Goal: Task Accomplishment & Management: Manage account settings

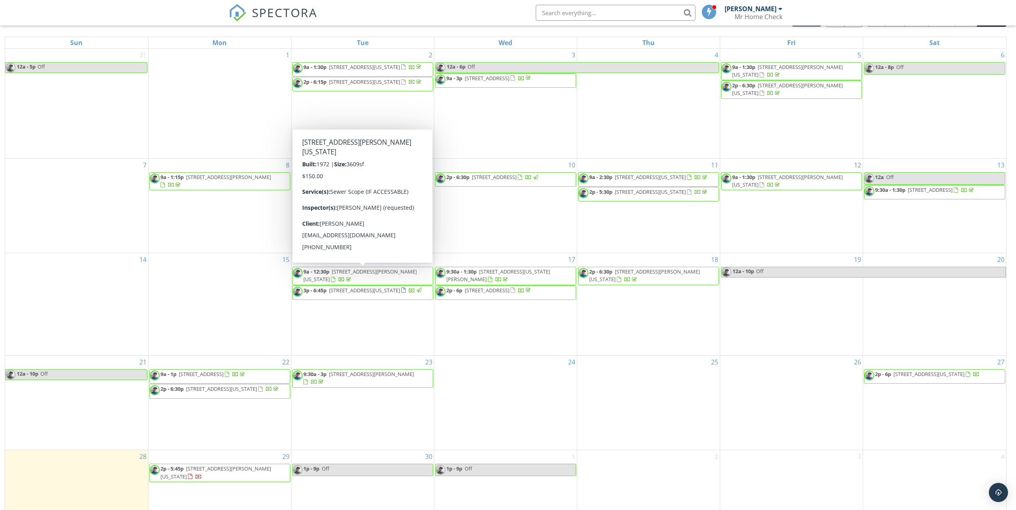
scroll to position [106, 0]
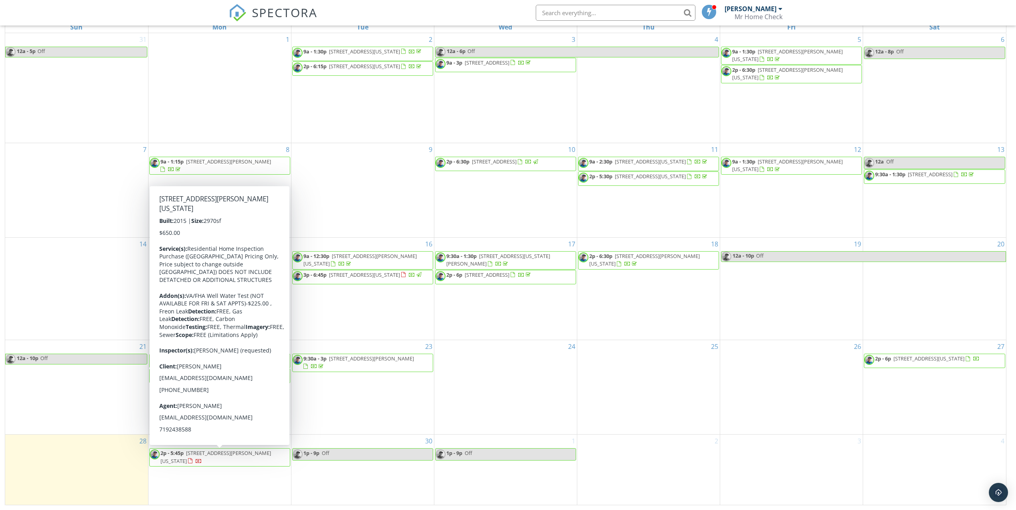
click at [184, 457] on span "2p - 5:45p" at bounding box center [171, 453] width 23 height 7
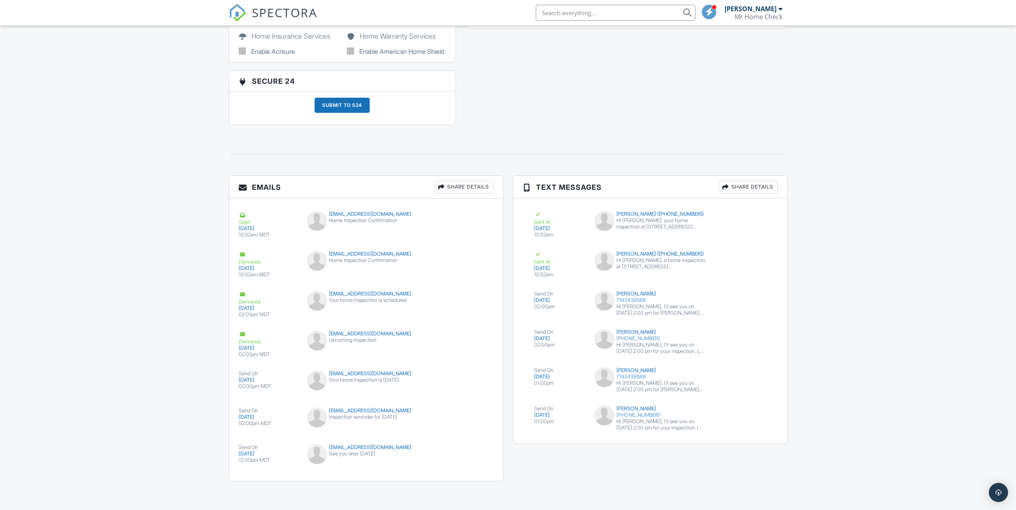
scroll to position [872, 0]
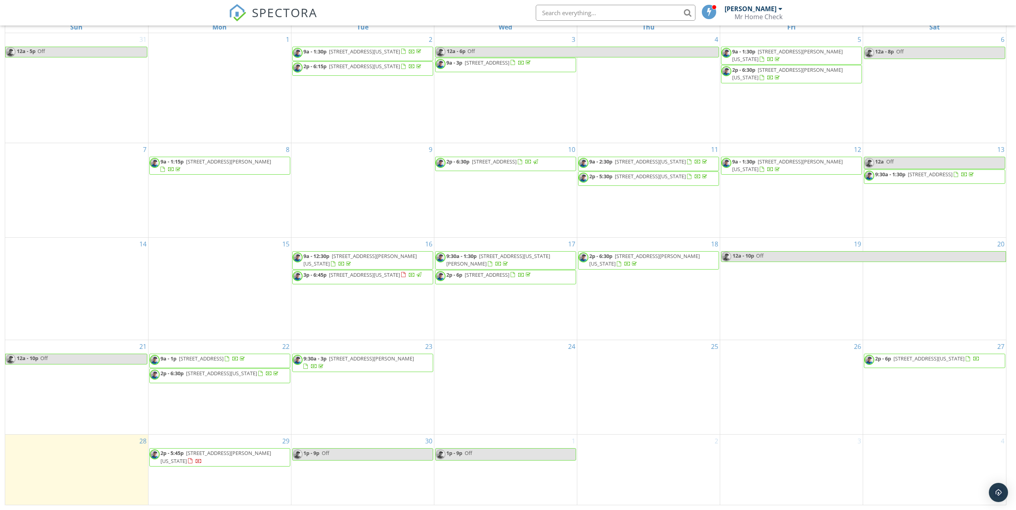
click at [932, 362] on span "6097 Miramont St, Colorado Springs 80923" at bounding box center [928, 358] width 71 height 7
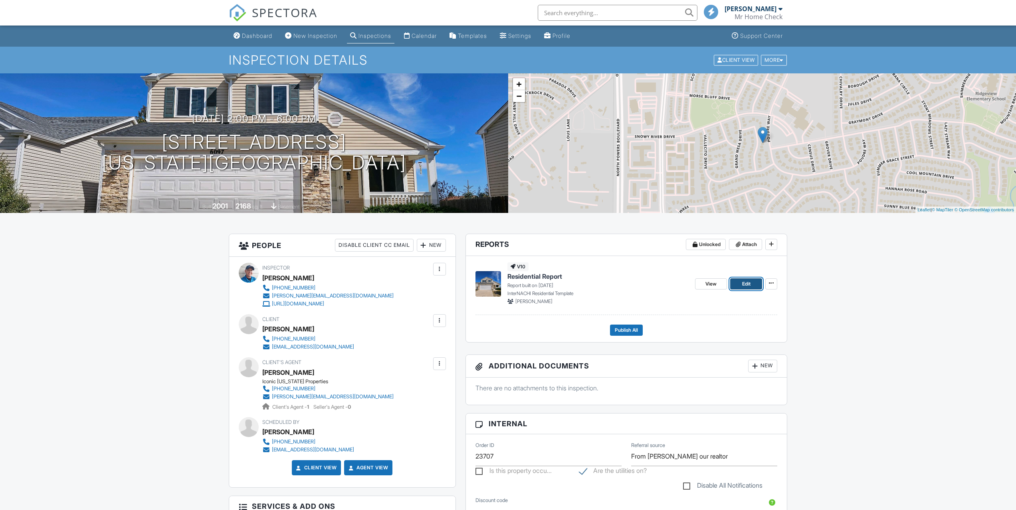
click at [741, 281] on link "Edit" at bounding box center [746, 284] width 32 height 11
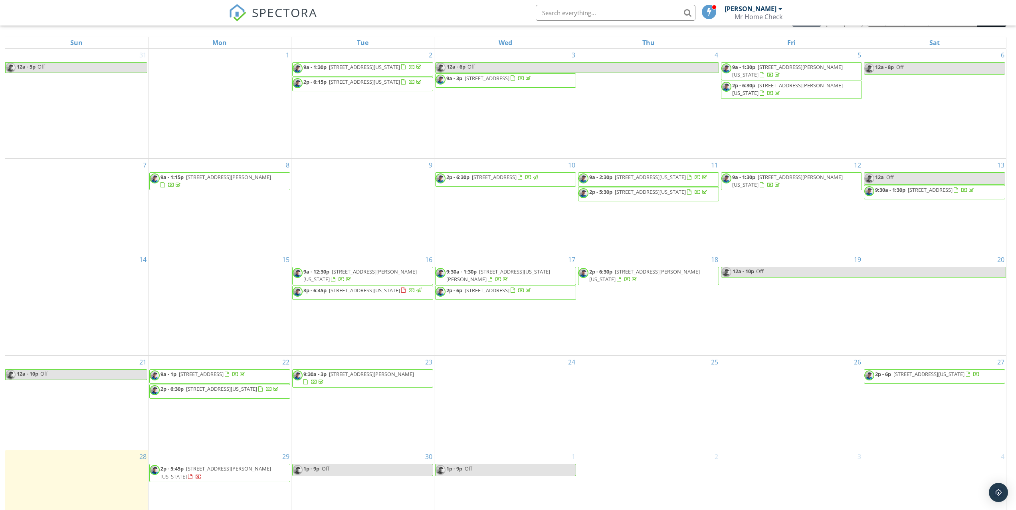
scroll to position [106, 0]
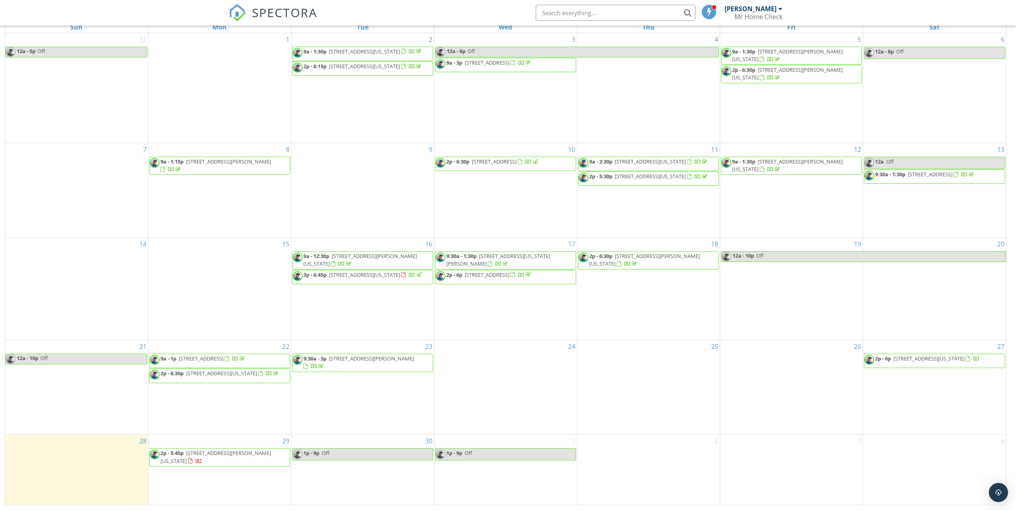
click at [913, 367] on span "2p - 6p [STREET_ADDRESS][US_STATE]" at bounding box center [921, 361] width 115 height 12
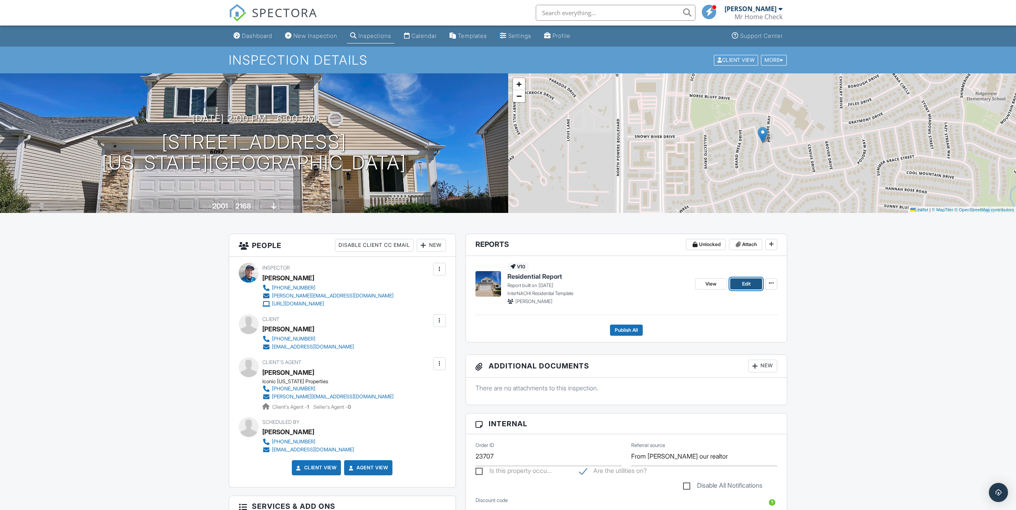
click at [745, 281] on span "Edit" at bounding box center [746, 284] width 8 height 8
